Goal: Check status: Check status

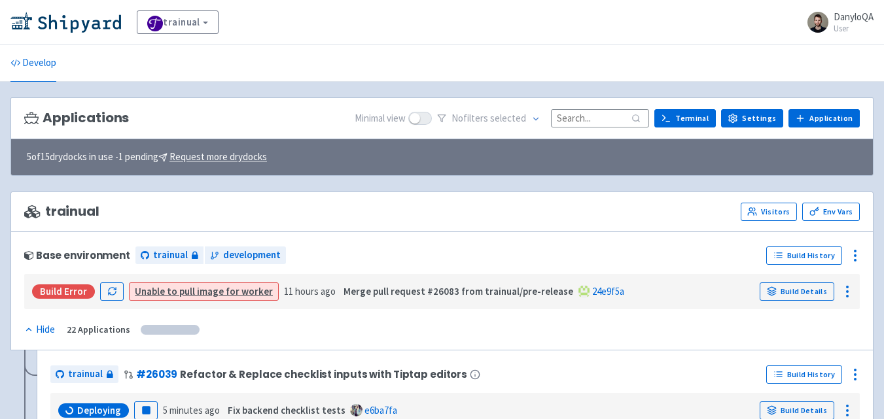
click at [601, 118] on input at bounding box center [600, 118] width 98 height 18
paste input "26039"
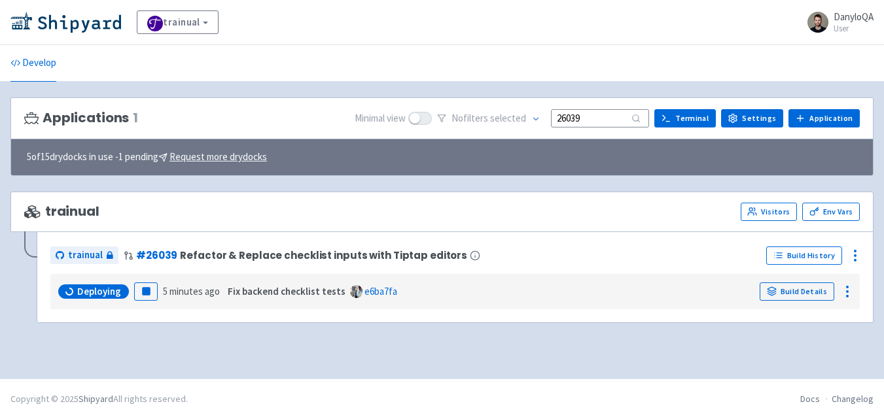
type input "26039"
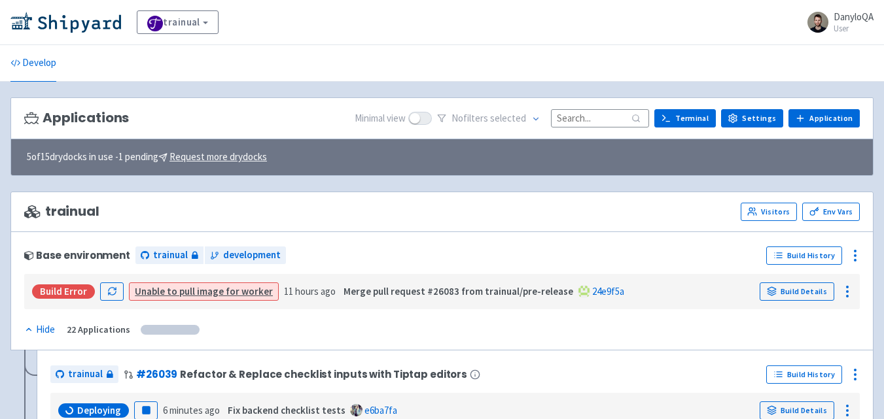
click at [573, 117] on input at bounding box center [600, 118] width 98 height 18
paste input "26039"
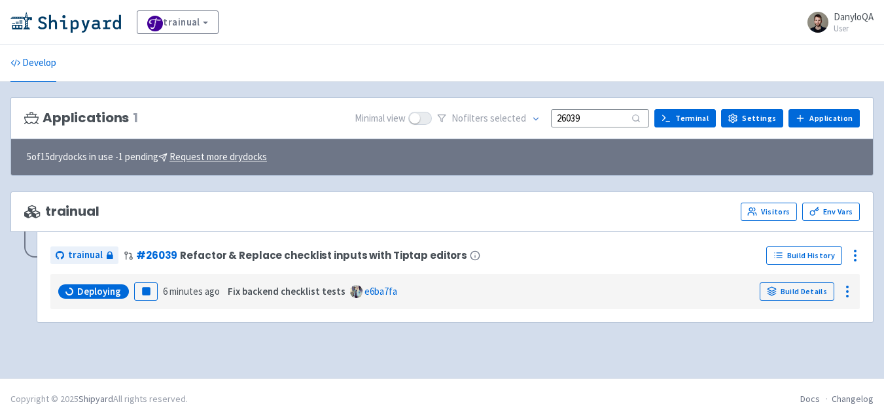
type input "26039"
click at [608, 124] on input "26039" at bounding box center [600, 118] width 98 height 18
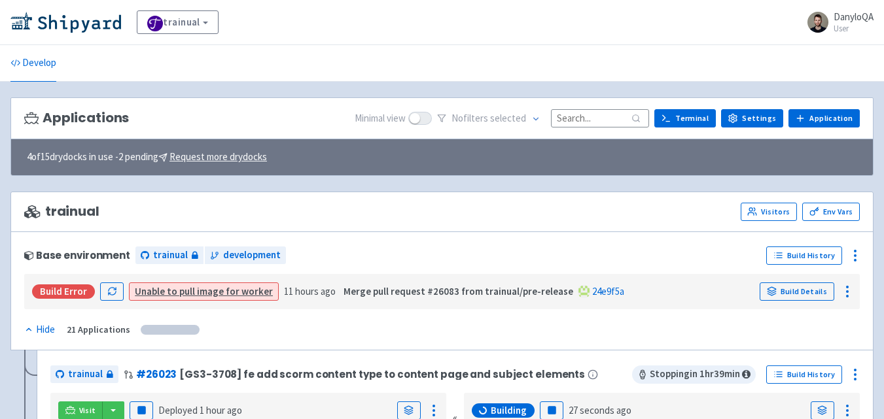
click at [580, 119] on input at bounding box center [600, 118] width 98 height 18
paste input "26039"
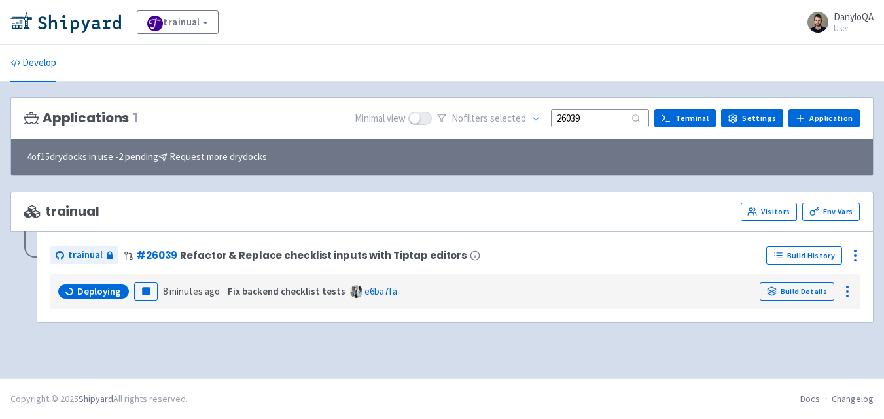
type input "26039"
click at [510, 194] on div "trainual Visitors Env Vars" at bounding box center [441, 212] width 863 height 41
click at [605, 111] on input "26039" at bounding box center [600, 118] width 98 height 18
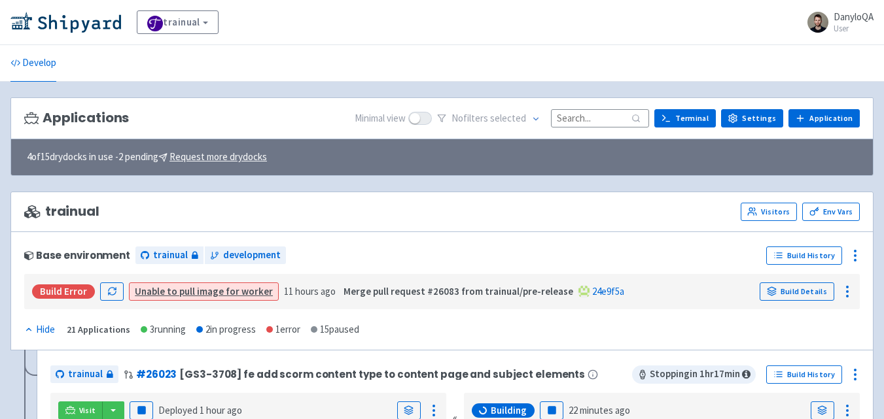
paste input "26039"
type input "26039"
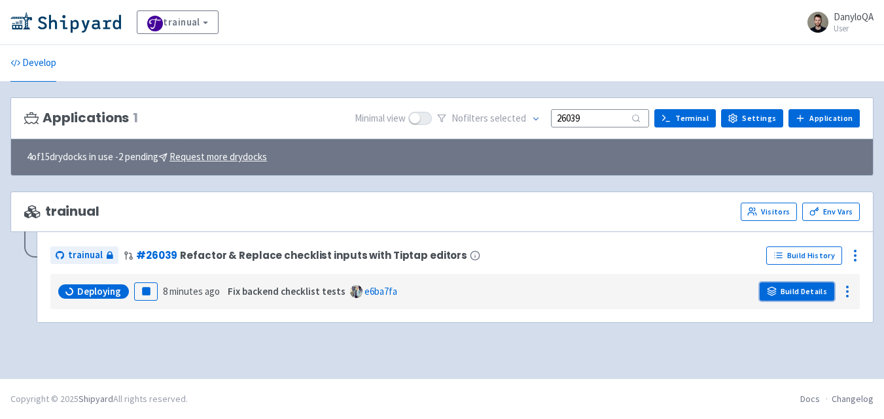
click at [805, 291] on link "Build Details" at bounding box center [797, 292] width 75 height 18
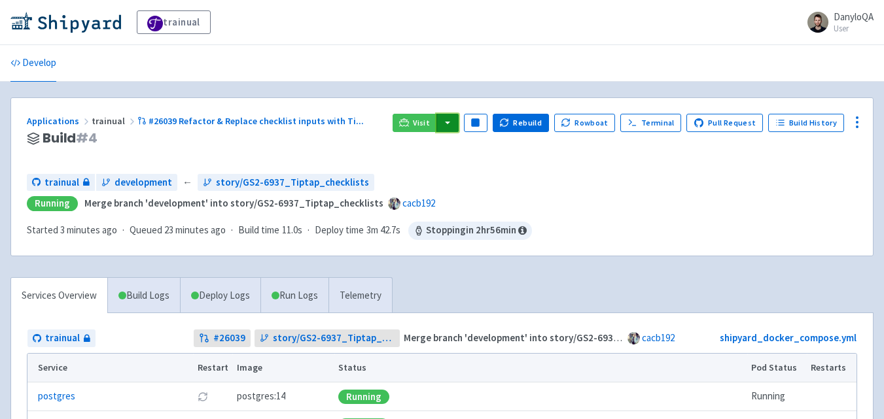
click at [454, 123] on button "button" at bounding box center [447, 123] width 22 height 18
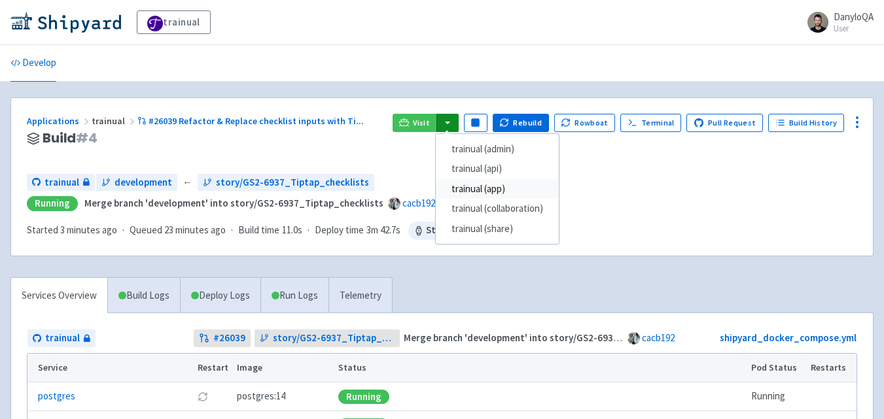
click at [520, 188] on link "trainual (app)" at bounding box center [497, 189] width 123 height 20
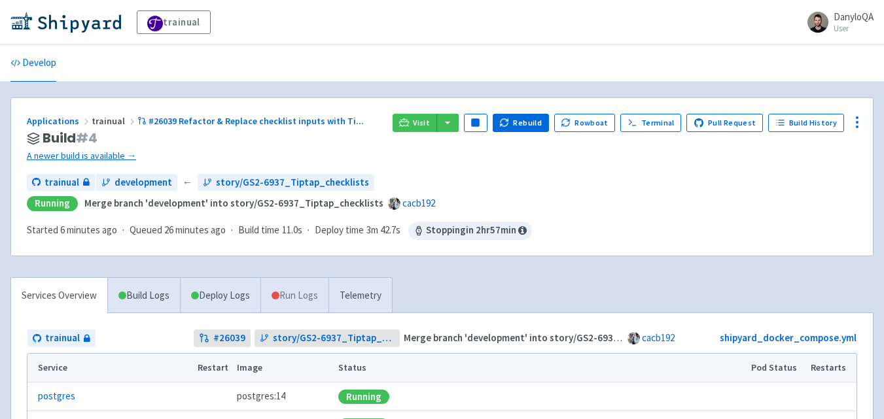
click at [308, 299] on link "Run Logs" at bounding box center [294, 296] width 68 height 36
